Goal: Information Seeking & Learning: Learn about a topic

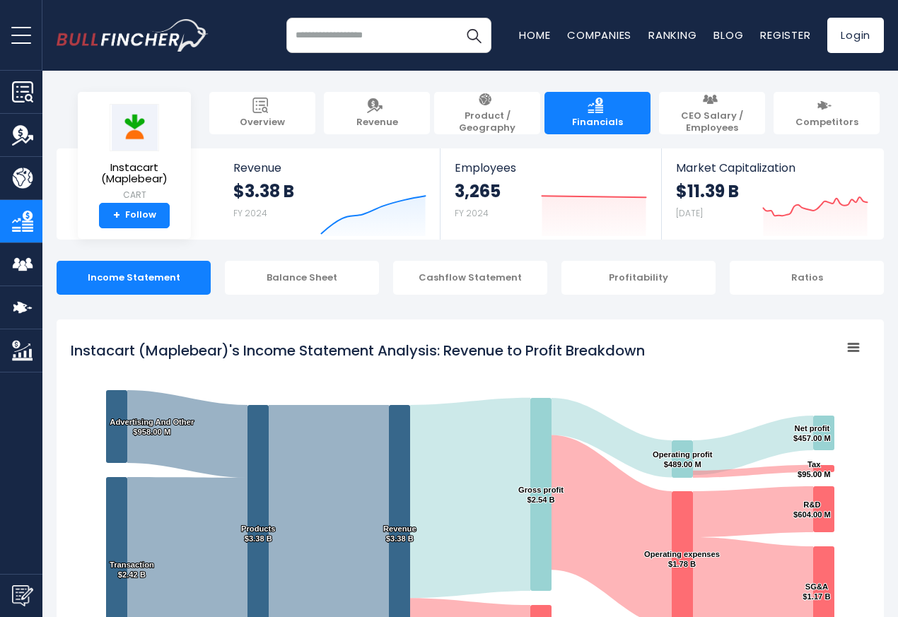
scroll to position [765, 0]
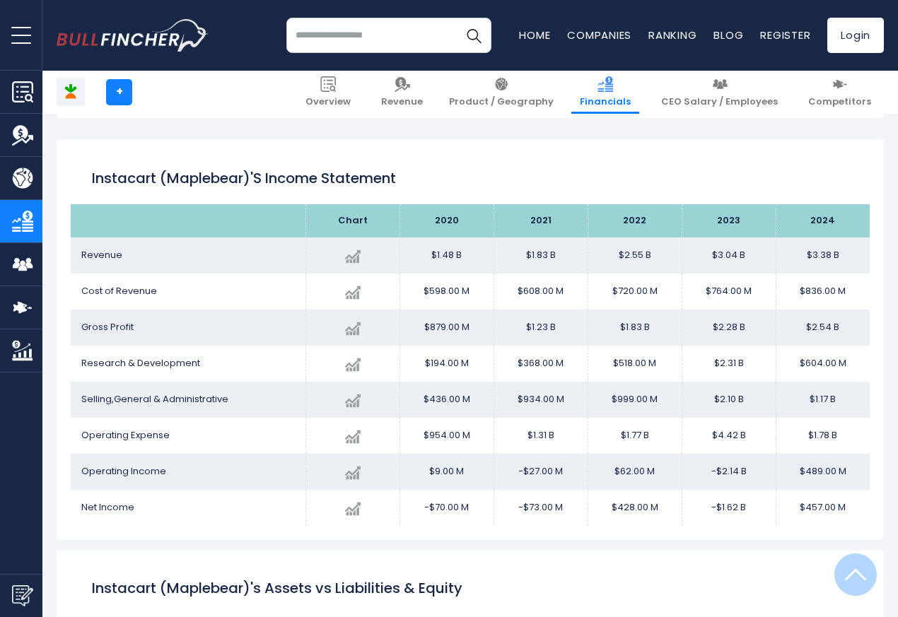
scroll to position [765, 0]
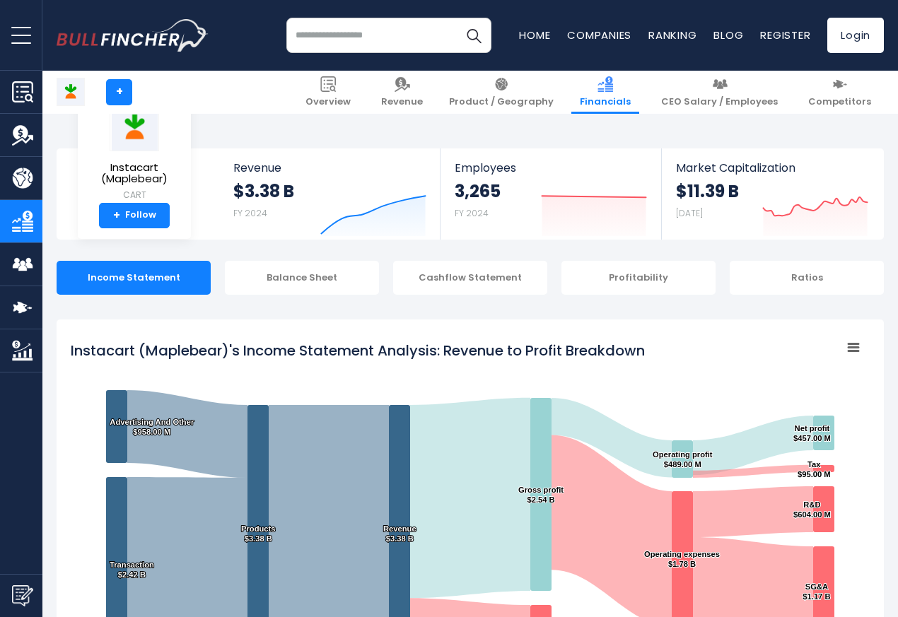
scroll to position [765, 0]
